Goal: Use online tool/utility: Utilize a website feature to perform a specific function

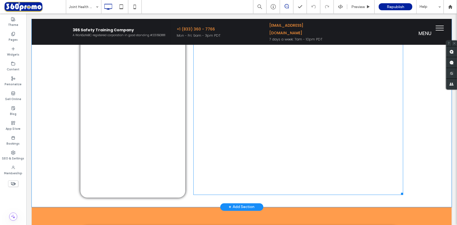
scroll to position [512, 0]
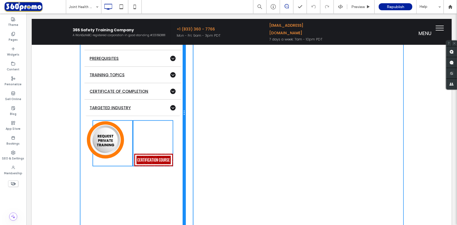
drag, startPoint x: 182, startPoint y: 108, endPoint x: 189, endPoint y: 112, distance: 8.7
click at [189, 112] on div "Click To Paste Click To Paste $110 Virtual / Per participant Click To Paste ADV…" at bounding box center [241, 112] width 323 height 425
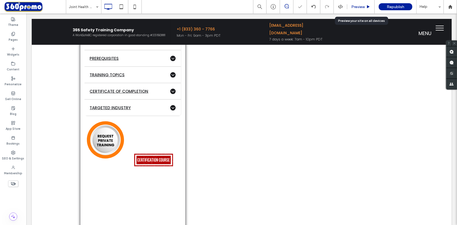
click at [359, 8] on span "Preview" at bounding box center [358, 7] width 13 height 5
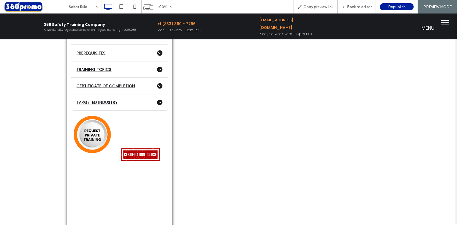
click at [359, 8] on span "Back to editor" at bounding box center [359, 7] width 25 height 5
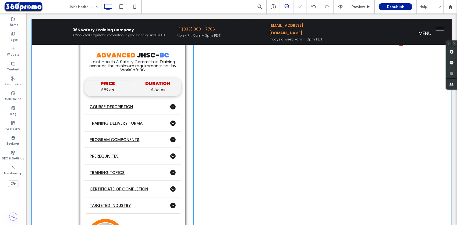
scroll to position [404, 0]
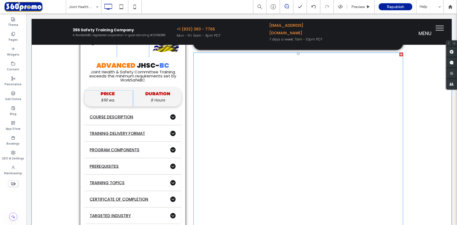
click at [400, 52] on div at bounding box center [402, 54] width 4 height 4
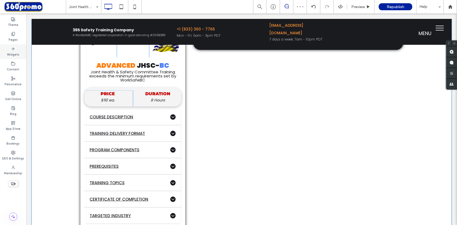
click at [13, 49] on icon at bounding box center [13, 49] width 4 height 4
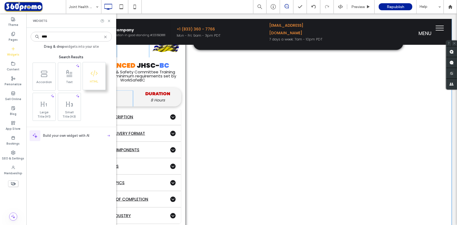
type input "****"
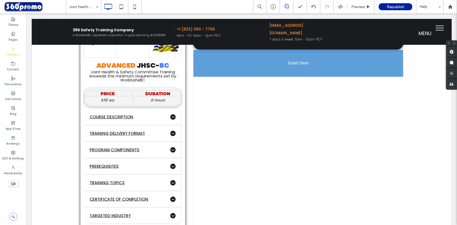
scroll to position [425, 0]
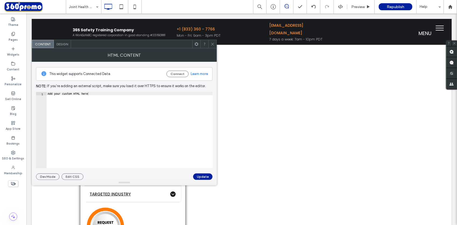
click at [91, 99] on div "Add your custom HTML here" at bounding box center [130, 133] width 166 height 83
paste textarea "**"
type textarea "**********"
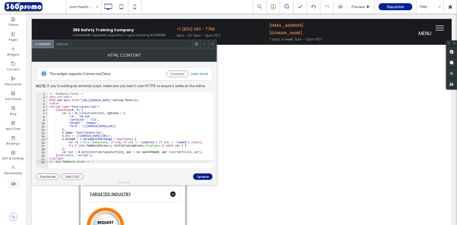
click at [208, 177] on button "Update" at bounding box center [202, 176] width 19 height 6
click at [214, 45] on icon at bounding box center [213, 44] width 4 height 4
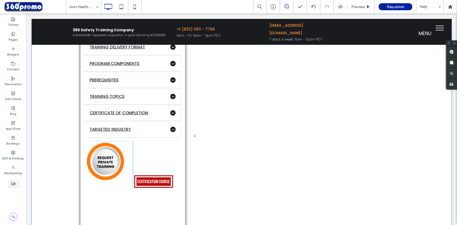
scroll to position [506, 0]
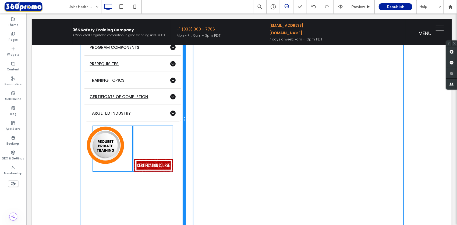
drag, startPoint x: 162, startPoint y: 114, endPoint x: 174, endPoint y: 117, distance: 12.2
click at [174, 117] on div "Click To Paste Click To Paste $110 Virtual / Per participant Click To Paste ADV…" at bounding box center [241, 119] width 323 height 427
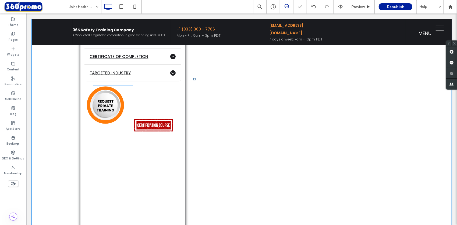
scroll to position [614, 0]
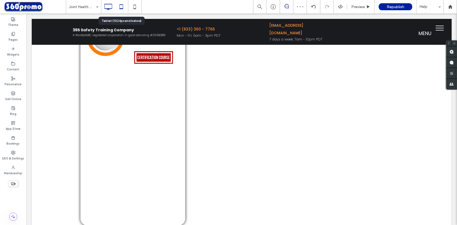
click at [122, 8] on icon at bounding box center [121, 6] width 11 height 11
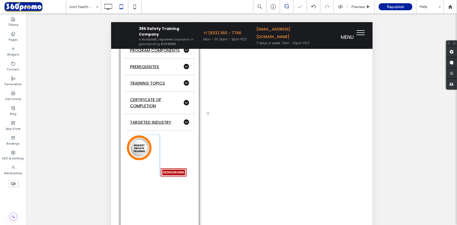
scroll to position [506, 0]
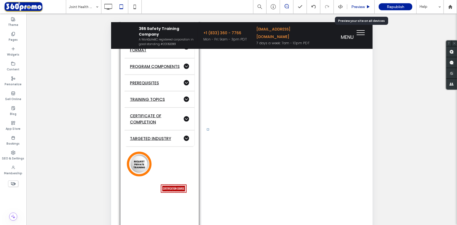
click at [366, 6] on div "Preview" at bounding box center [361, 7] width 27 height 5
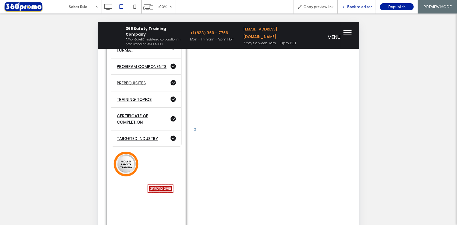
click at [364, 8] on span "Back to editor" at bounding box center [359, 7] width 25 height 5
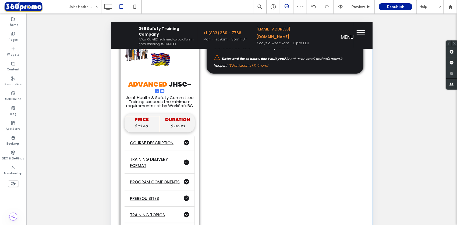
scroll to position [372, 0]
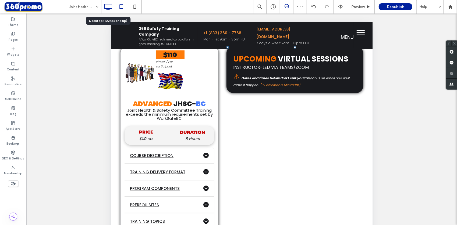
click at [110, 5] on icon at bounding box center [108, 6] width 11 height 11
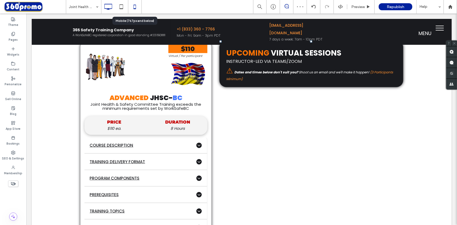
click at [138, 10] on icon at bounding box center [134, 6] width 11 height 11
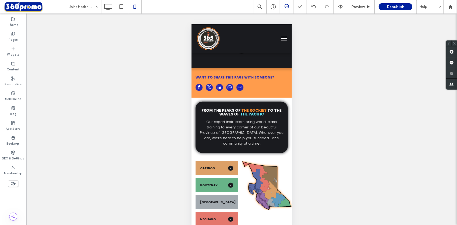
scroll to position [0, 0]
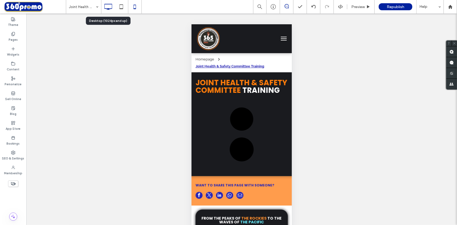
click at [111, 4] on use at bounding box center [108, 7] width 8 height 6
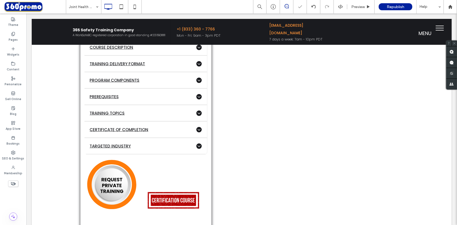
scroll to position [485, 0]
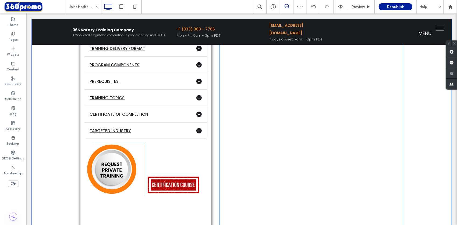
click at [311, 96] on span at bounding box center [311, 164] width 184 height 377
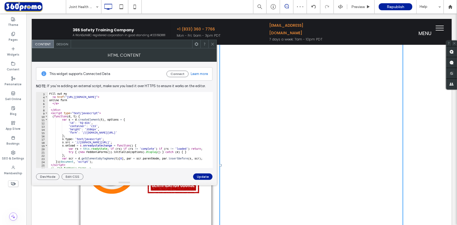
scroll to position [8, 0]
type textarea "**********"
click at [107, 167] on div "Fill out my < a href = "https://forms.feddonia.com/app/form?id=tQ-d2A" > online…" at bounding box center [128, 131] width 161 height 83
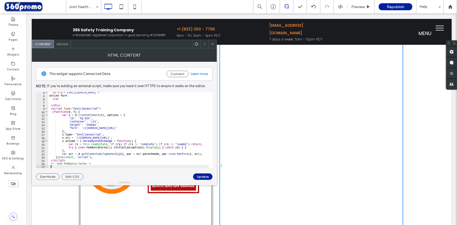
paste textarea "Cursor at row 27"
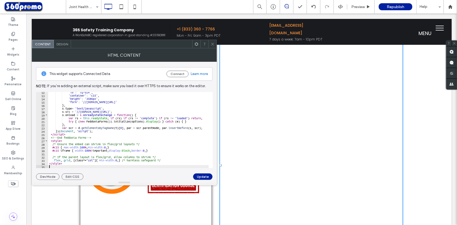
scroll to position [37, 0]
click at [201, 175] on button "Update" at bounding box center [202, 176] width 19 height 6
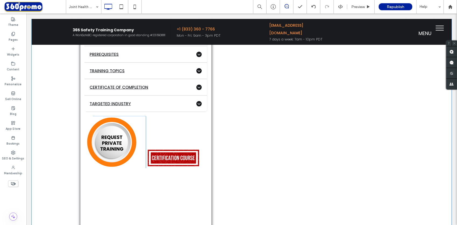
scroll to position [485, 0]
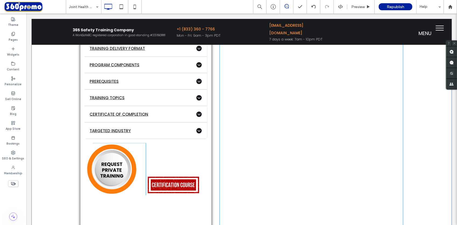
click at [320, 102] on span at bounding box center [311, 164] width 184 height 377
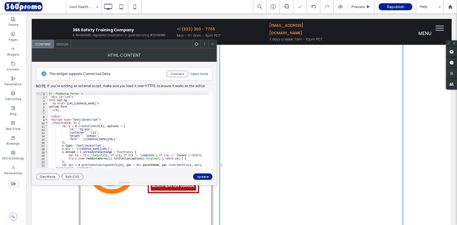
click at [144, 116] on div "<!-- feddonia Forms --> < div id = "c15" > Fill out my < a href = "https://form…" at bounding box center [129, 133] width 162 height 83
type textarea "**********"
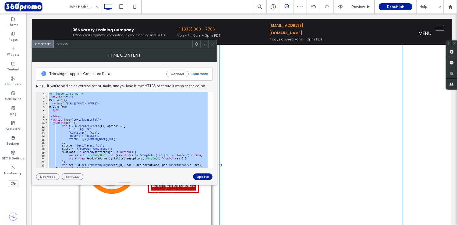
click at [213, 44] on use at bounding box center [212, 44] width 3 height 3
